Goal: Task Accomplishment & Management: Complete application form

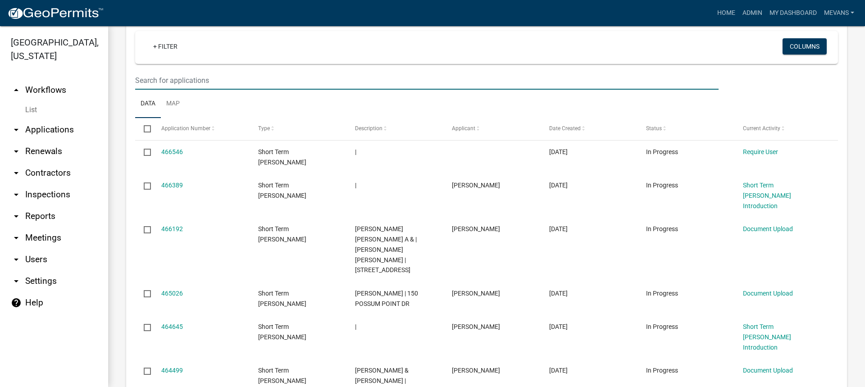
scroll to position [361, 0]
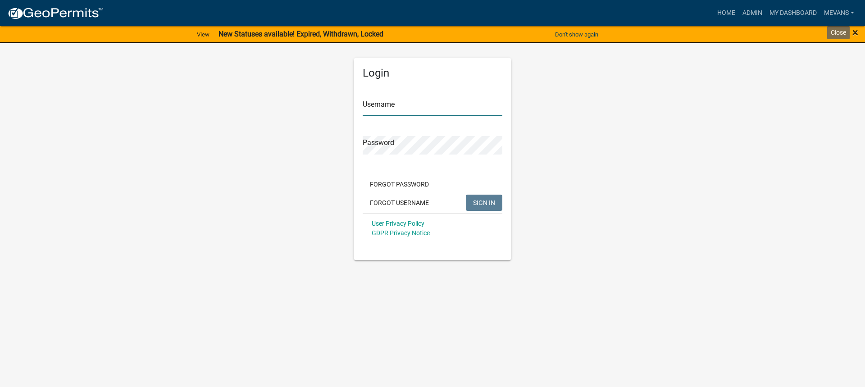
type input "Mevans"
click at [857, 31] on span "×" at bounding box center [856, 32] width 6 height 13
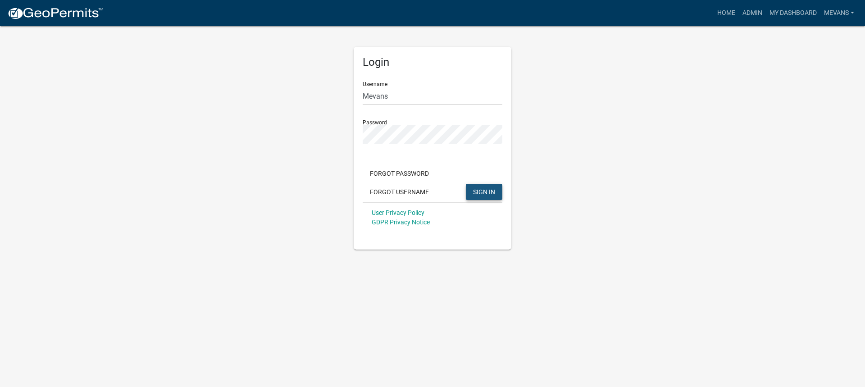
click at [486, 188] on span "SIGN IN" at bounding box center [484, 191] width 22 height 7
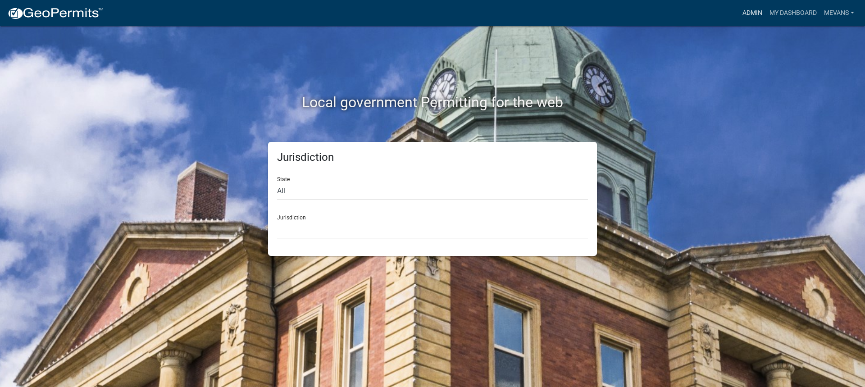
click at [747, 14] on link "Admin" at bounding box center [752, 13] width 27 height 17
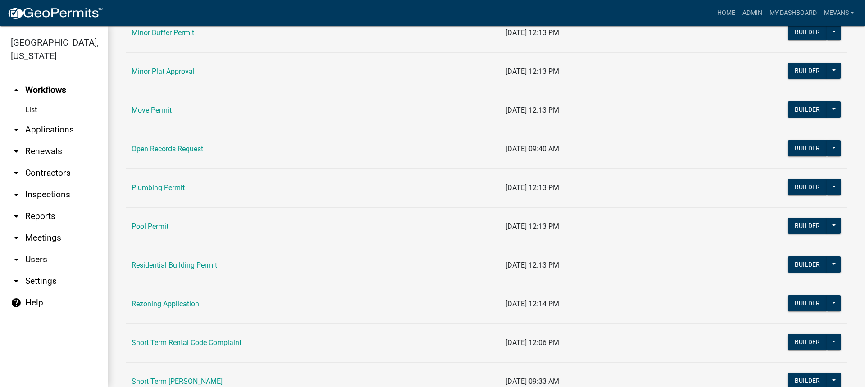
scroll to position [901, 0]
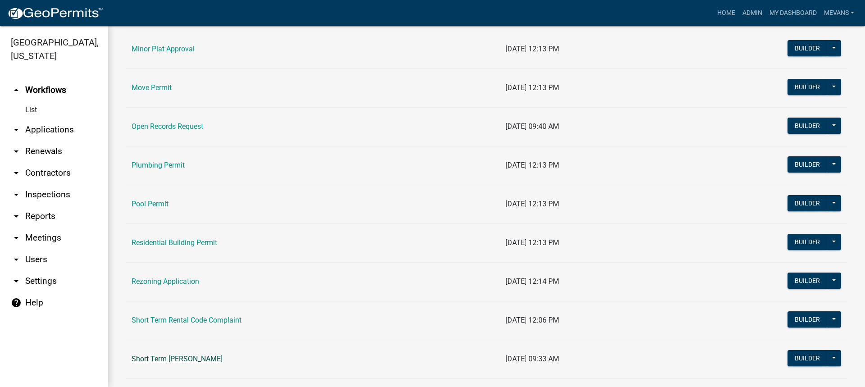
click at [213, 357] on link "Short Term [PERSON_NAME]" at bounding box center [177, 359] width 91 height 9
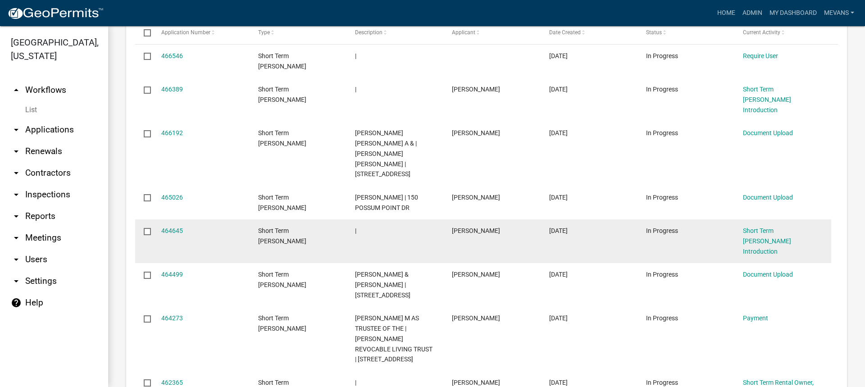
scroll to position [451, 0]
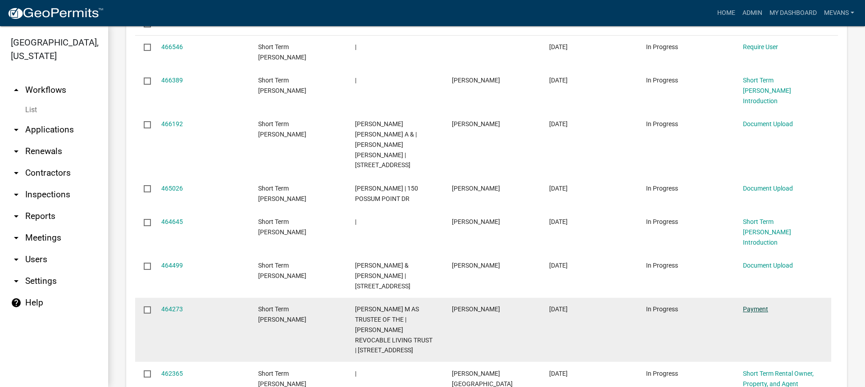
click at [746, 306] on link "Payment" at bounding box center [755, 309] width 25 height 7
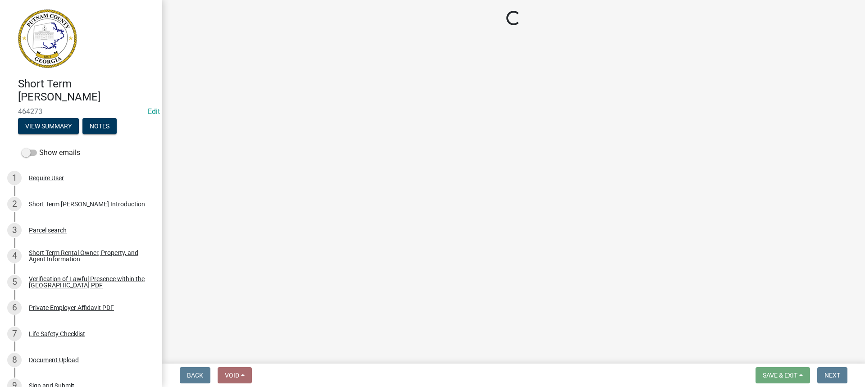
select select "3: 3"
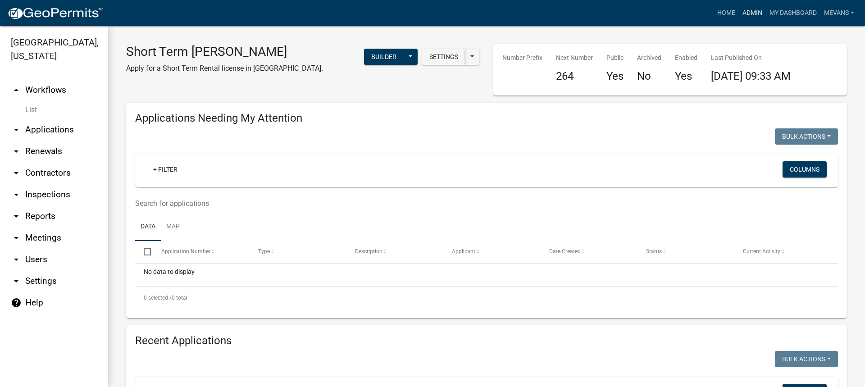
click at [748, 14] on link "Admin" at bounding box center [752, 13] width 27 height 17
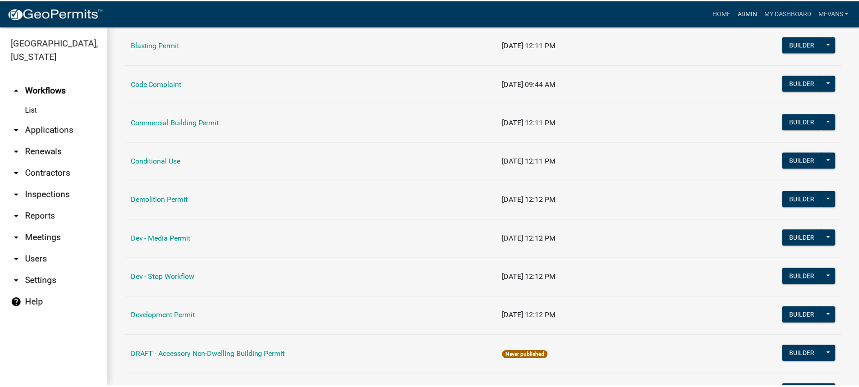
scroll to position [45, 0]
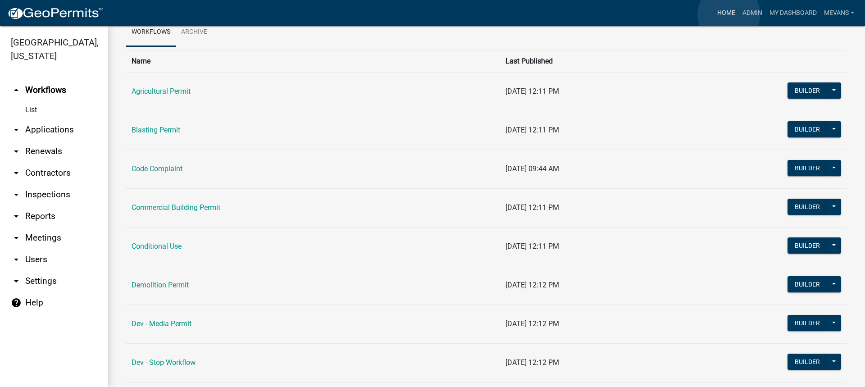
click at [729, 14] on link "Home" at bounding box center [726, 13] width 25 height 17
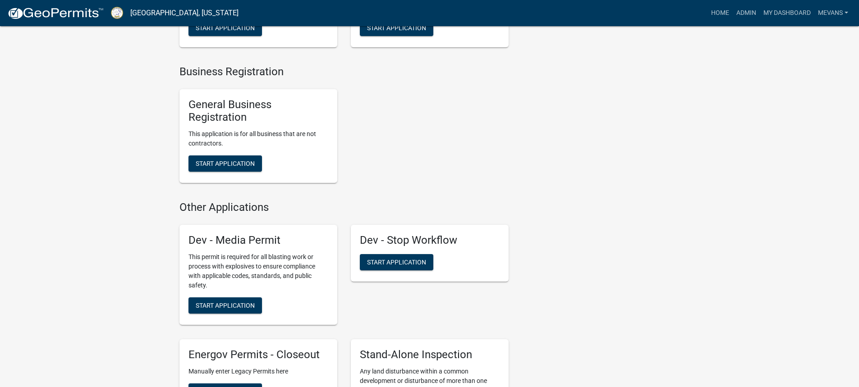
scroll to position [1974, 0]
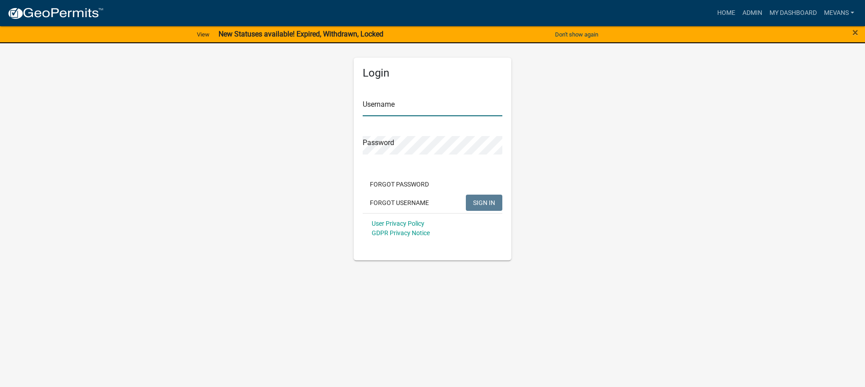
type input "Mevans"
click at [466, 203] on button "SIGN IN" at bounding box center [484, 203] width 37 height 16
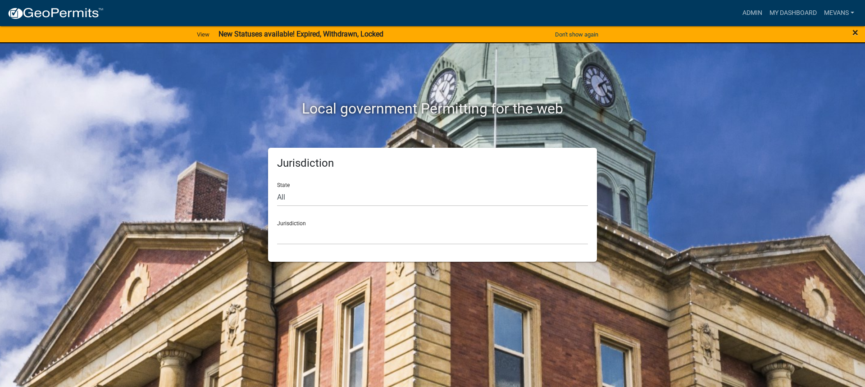
click at [853, 32] on span "×" at bounding box center [856, 32] width 6 height 13
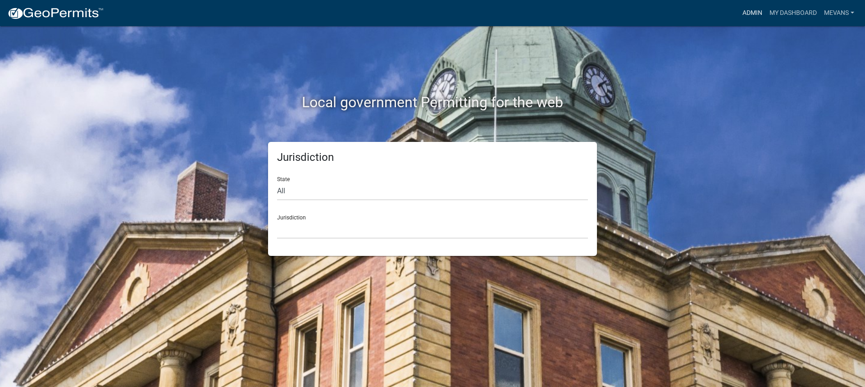
click at [747, 16] on link "Admin" at bounding box center [752, 13] width 27 height 17
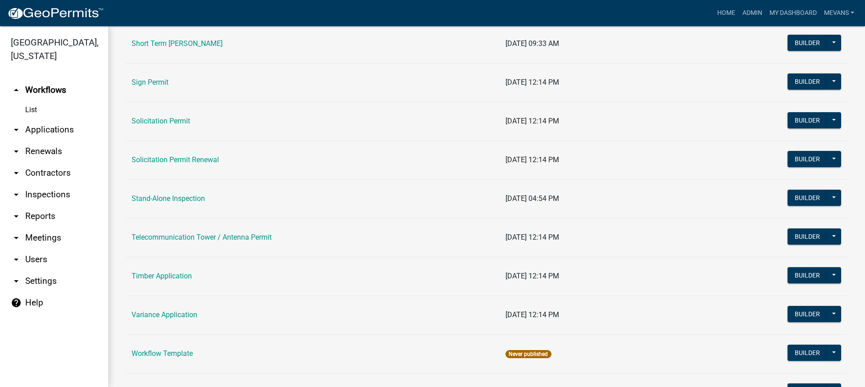
scroll to position [1082, 0]
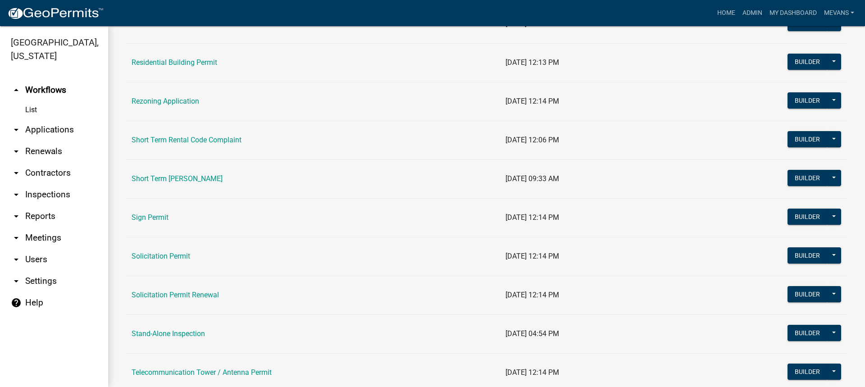
click at [187, 175] on link "Short Term [PERSON_NAME]" at bounding box center [177, 178] width 91 height 9
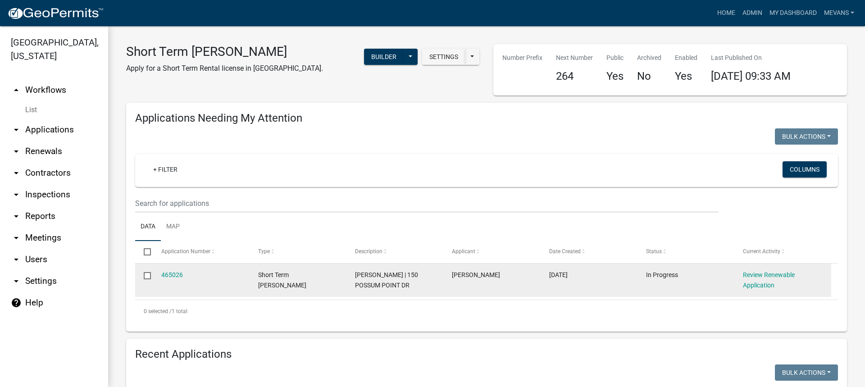
click at [744, 268] on datatable-body-cell "Review Renewable Application" at bounding box center [783, 280] width 97 height 33
click at [750, 272] on link "Review Renewable Application" at bounding box center [769, 280] width 52 height 18
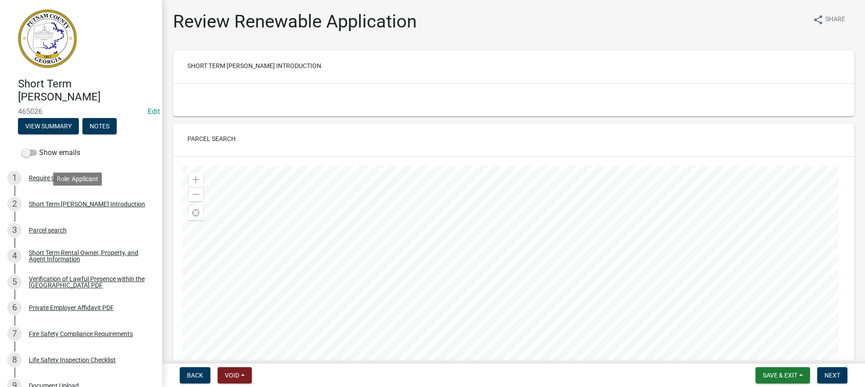
click at [62, 207] on div "Short Term [PERSON_NAME] Introduction" at bounding box center [87, 204] width 116 height 6
